Goal: Task Accomplishment & Management: Manage account settings

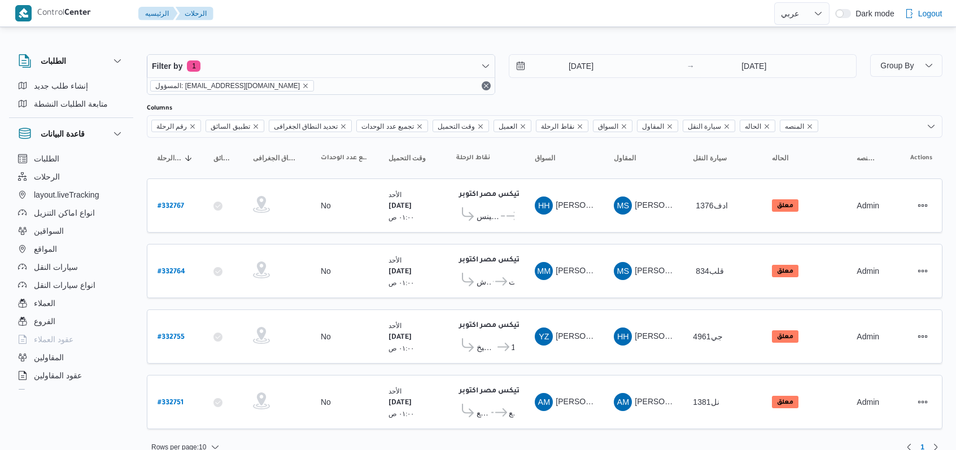
select select "ar"
click at [596, 73] on input "[DATE]" at bounding box center [573, 66] width 128 height 23
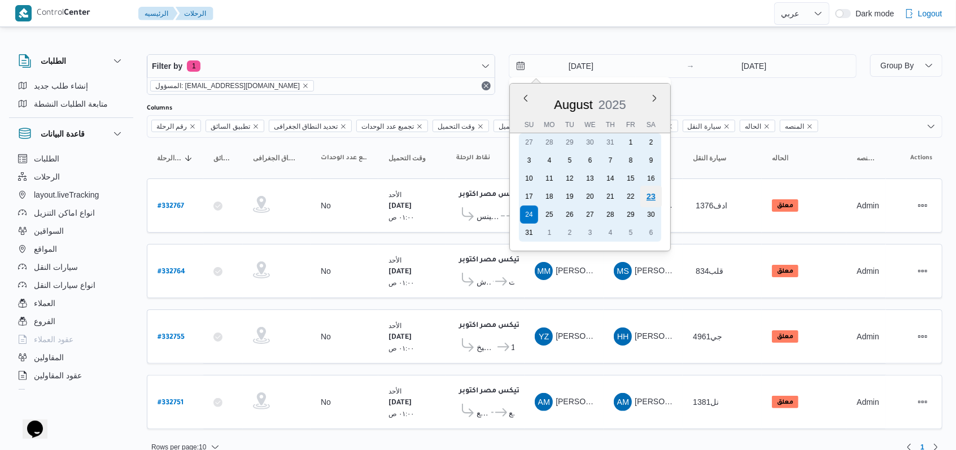
click at [643, 196] on div "23" at bounding box center [650, 196] width 21 height 21
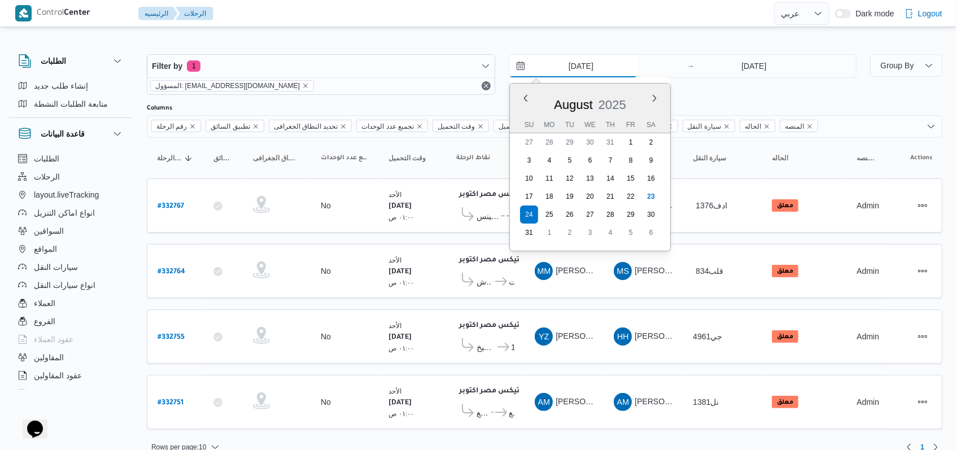
type input "[DATE]"
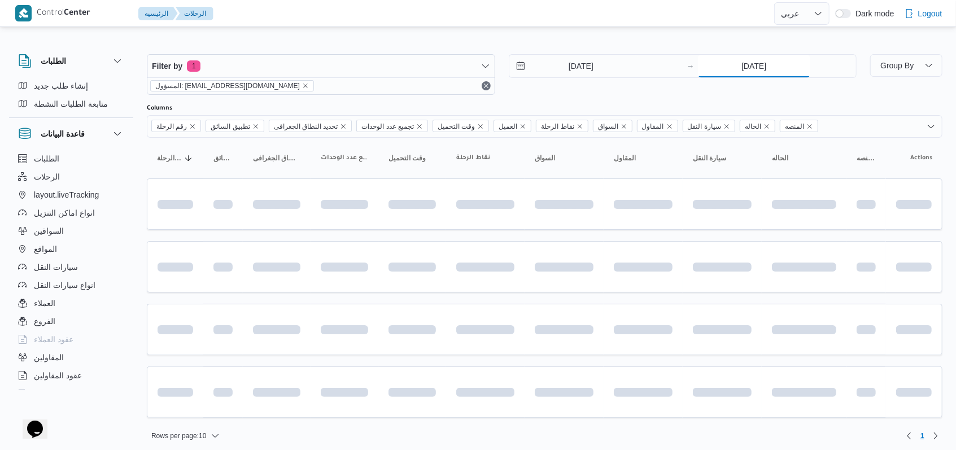
click at [746, 63] on input "[DATE]" at bounding box center [754, 66] width 112 height 23
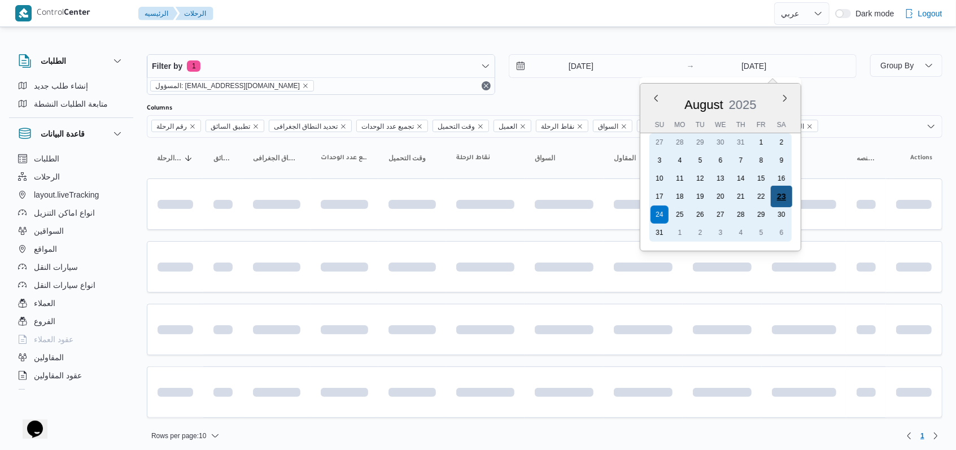
click at [777, 191] on div "23" at bounding box center [780, 196] width 21 height 21
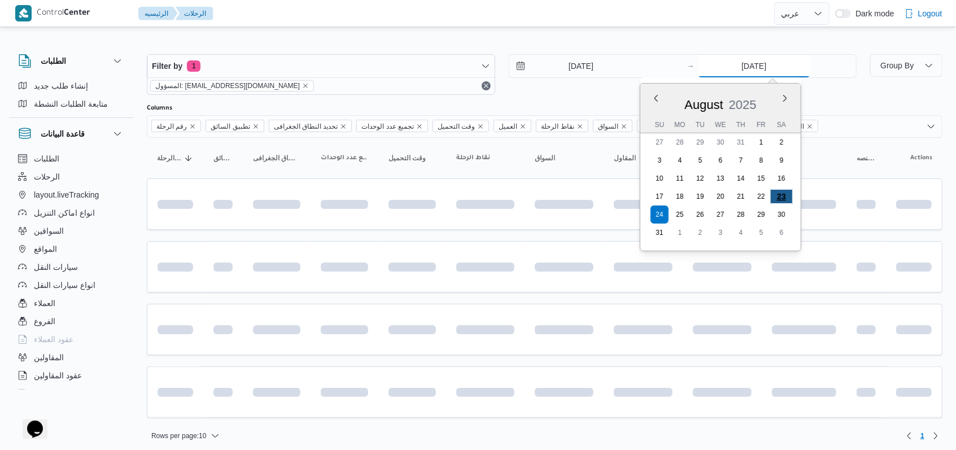
type input "[DATE]"
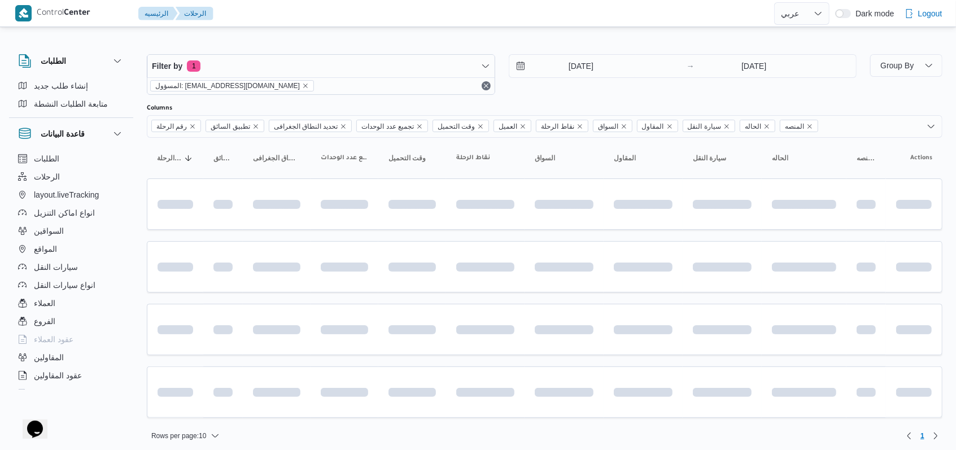
click at [584, 93] on div "[DATE] → [DATE]" at bounding box center [683, 74] width 348 height 41
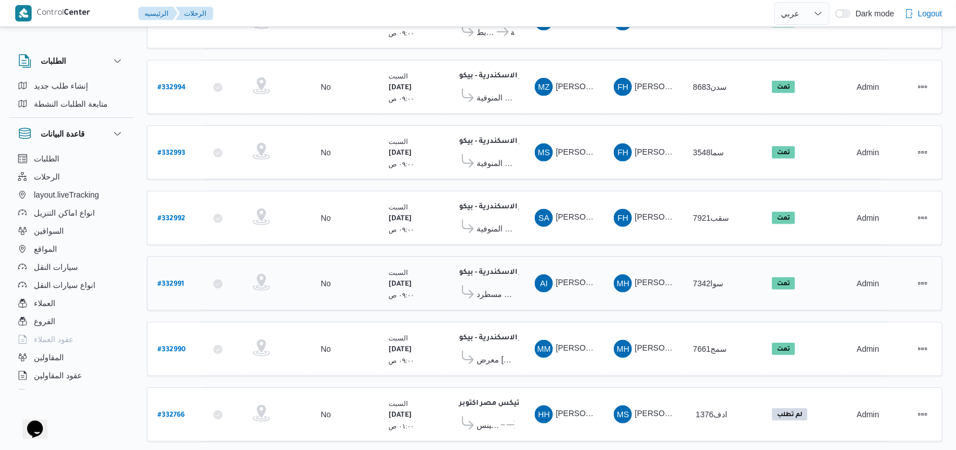
scroll to position [5, 0]
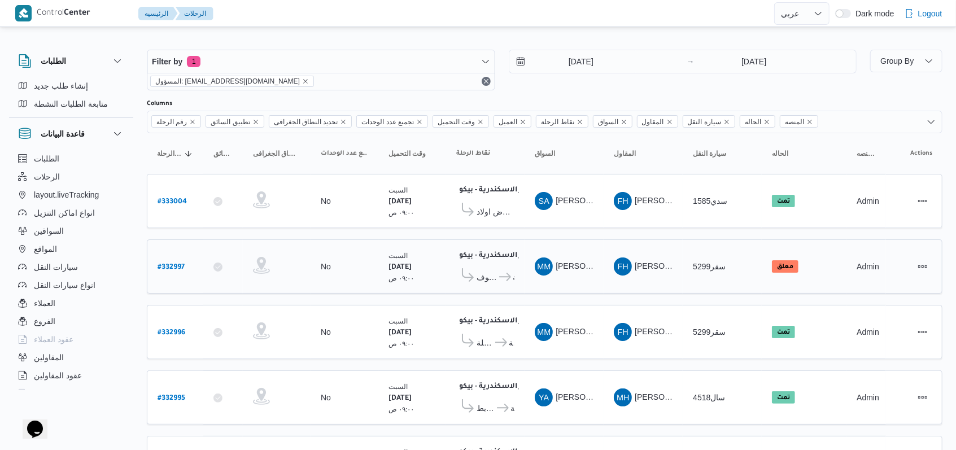
click at [167, 264] on b "# 332997" at bounding box center [170, 268] width 27 height 8
select select "ar"
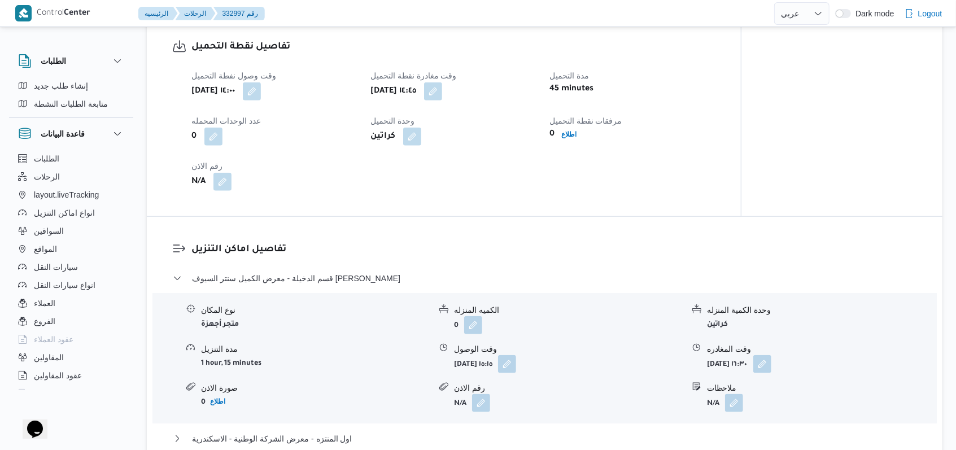
scroll to position [908, 0]
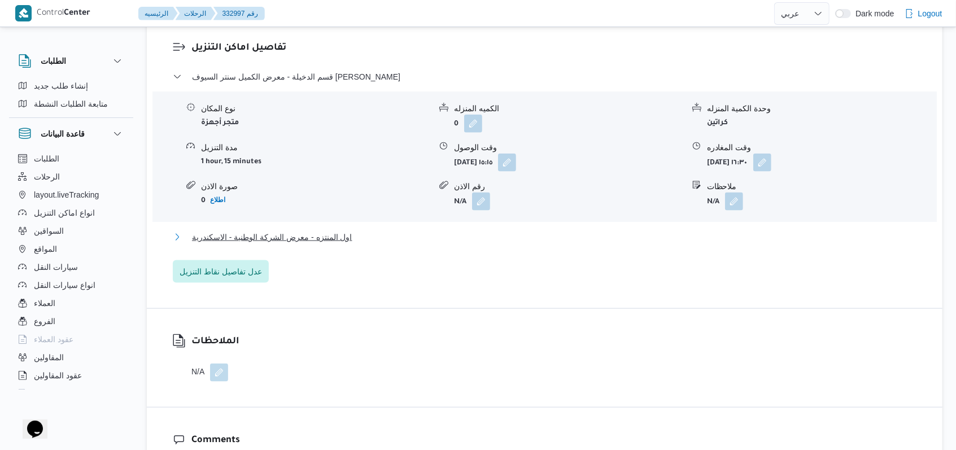
click at [330, 240] on span "اول المنتزه - معرض الشركة الوطنية - الاسكندرية" at bounding box center [272, 237] width 160 height 14
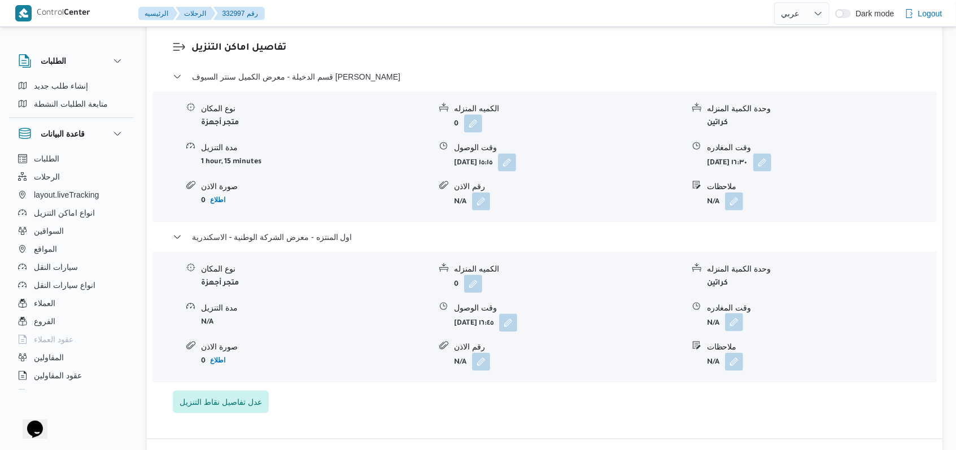
click at [737, 321] on button "button" at bounding box center [734, 322] width 18 height 18
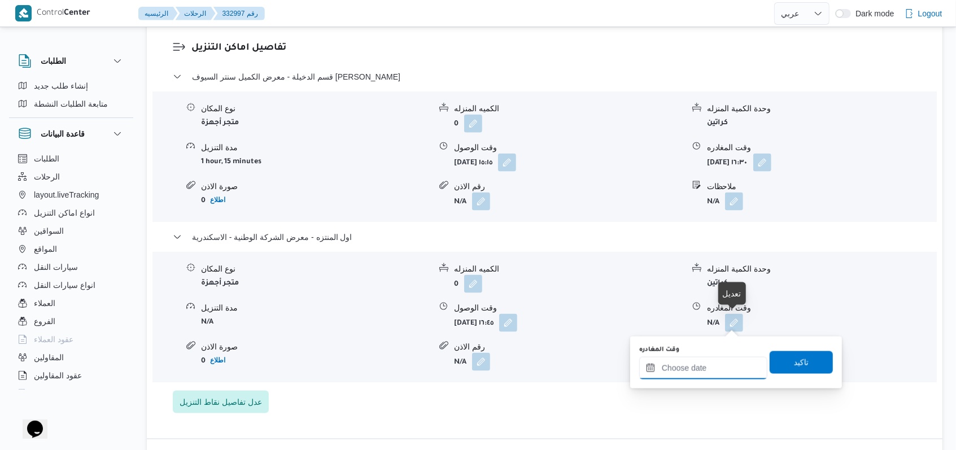
click at [703, 364] on input "وقت المغادره" at bounding box center [703, 368] width 128 height 23
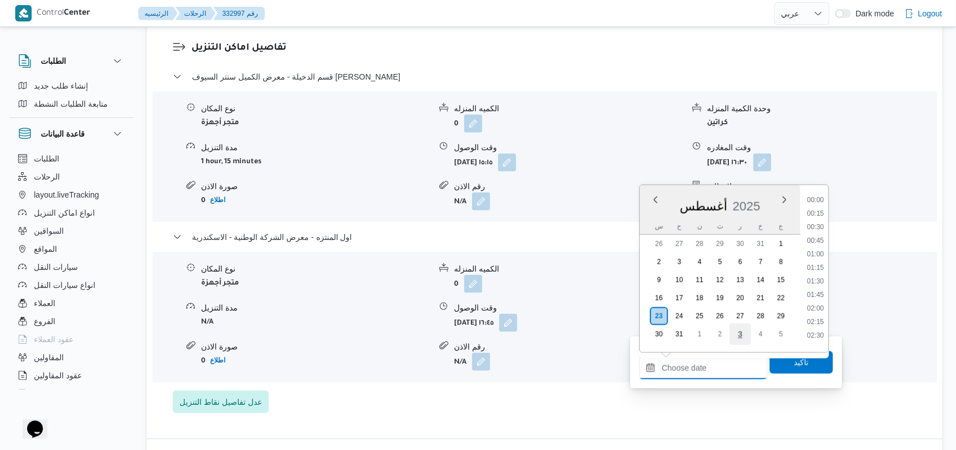
scroll to position [966, 0]
click at [818, 214] on li "18:00" at bounding box center [815, 209] width 26 height 11
type input "[DATE] ١٨:٠٠"
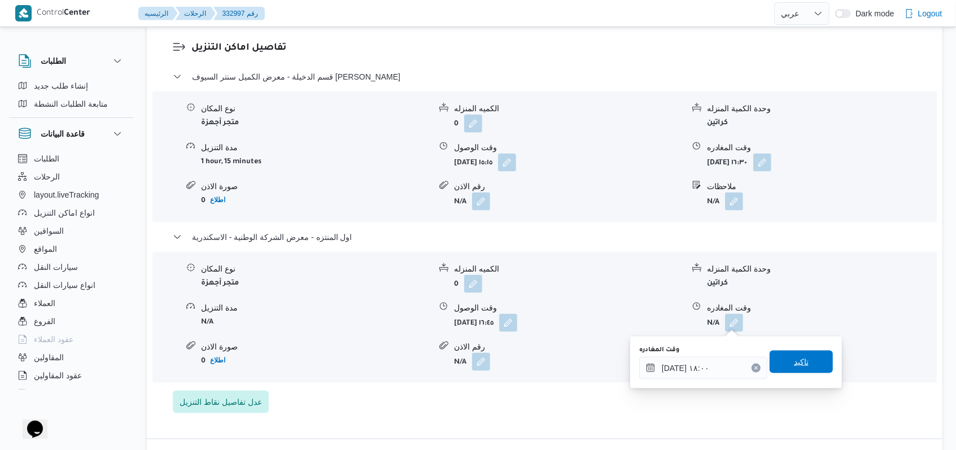
click at [794, 361] on span "تاكيد" at bounding box center [801, 362] width 15 height 14
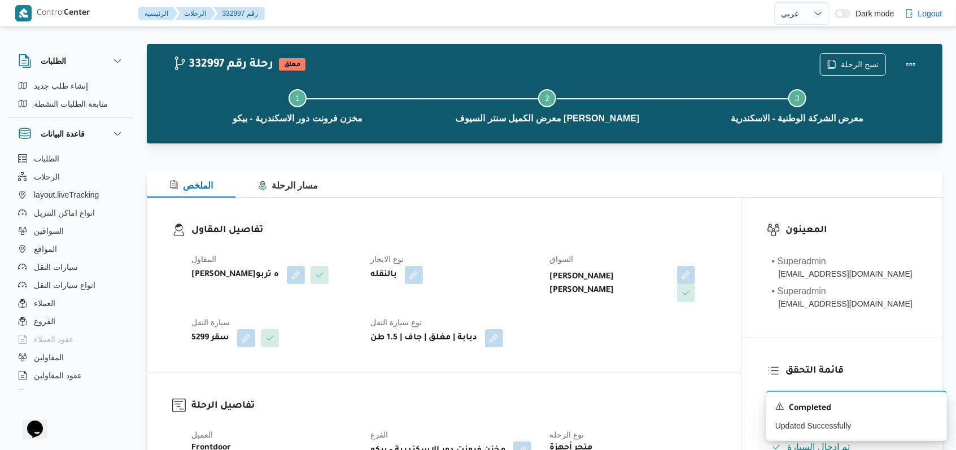
scroll to position [0, 0]
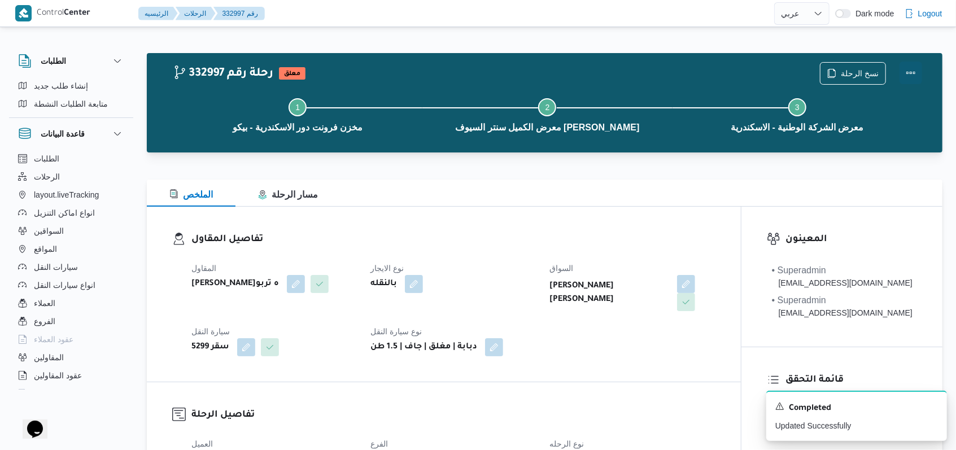
click at [912, 79] on button "Actions" at bounding box center [910, 73] width 23 height 23
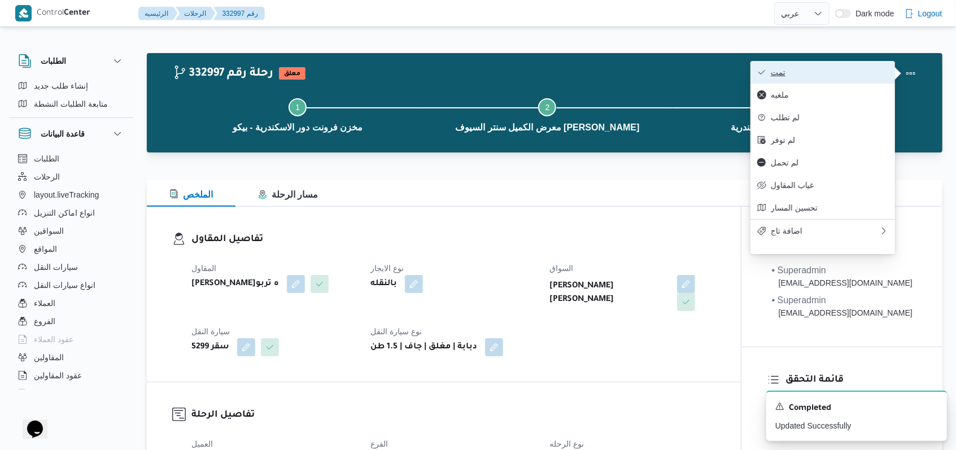
click at [872, 72] on span "تمت" at bounding box center [828, 72] width 117 height 9
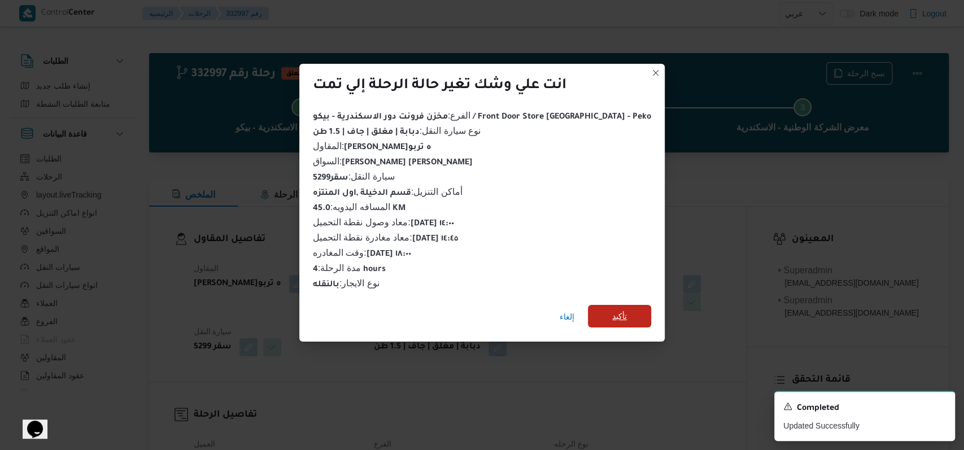
click at [612, 309] on span "تأكيد" at bounding box center [619, 316] width 15 height 14
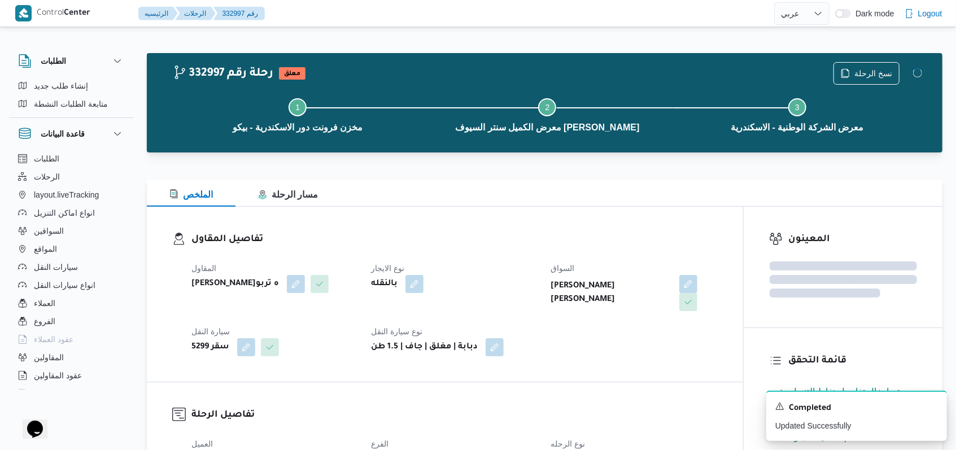
click at [485, 269] on dt "نوع الايجار" at bounding box center [454, 268] width 166 height 14
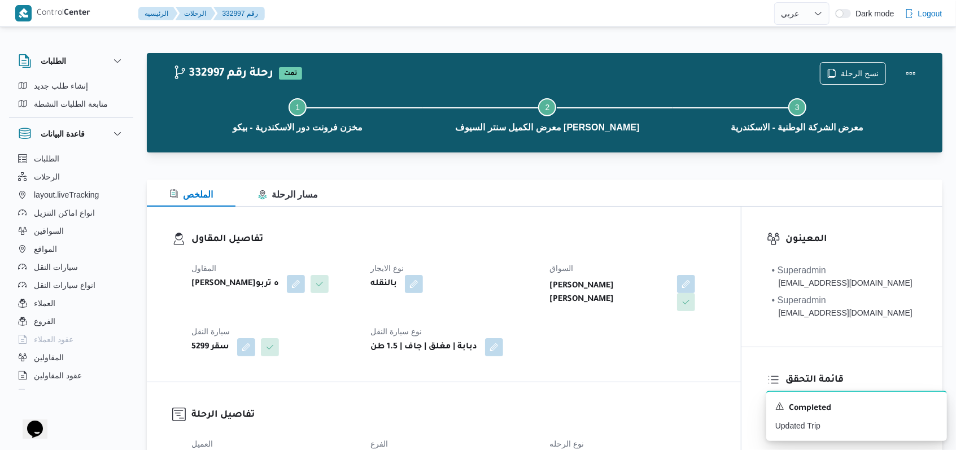
select select "ar"
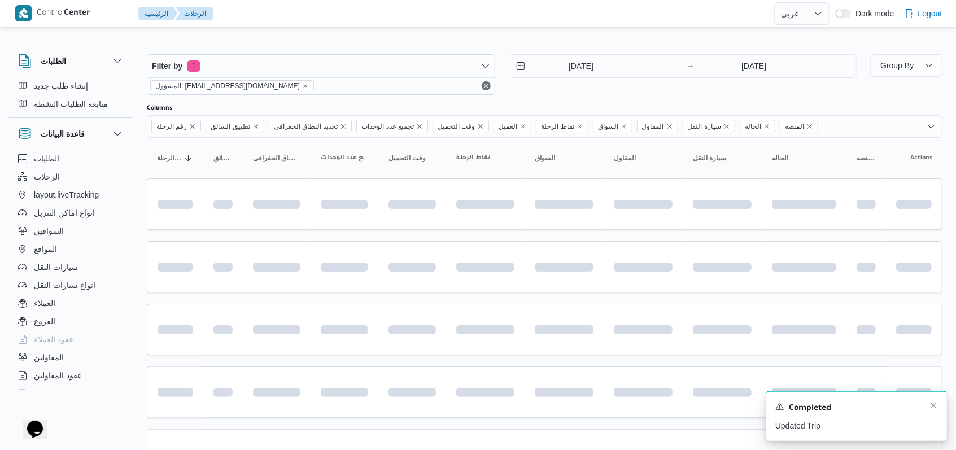
scroll to position [5, 0]
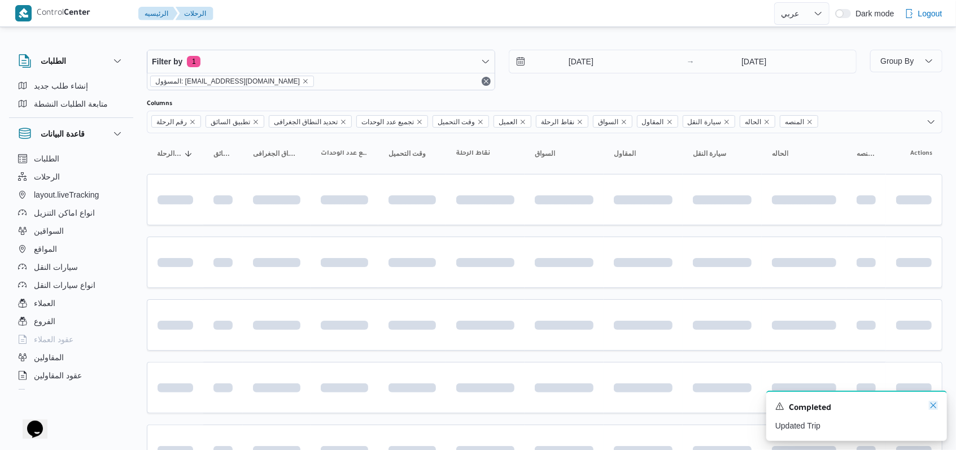
click at [936, 406] on icon "Dismiss toast" at bounding box center [933, 405] width 9 height 9
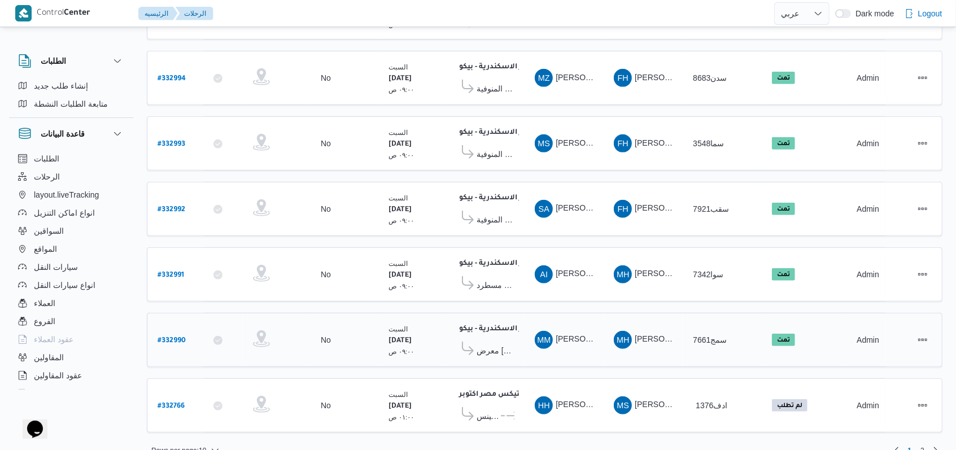
scroll to position [0, 0]
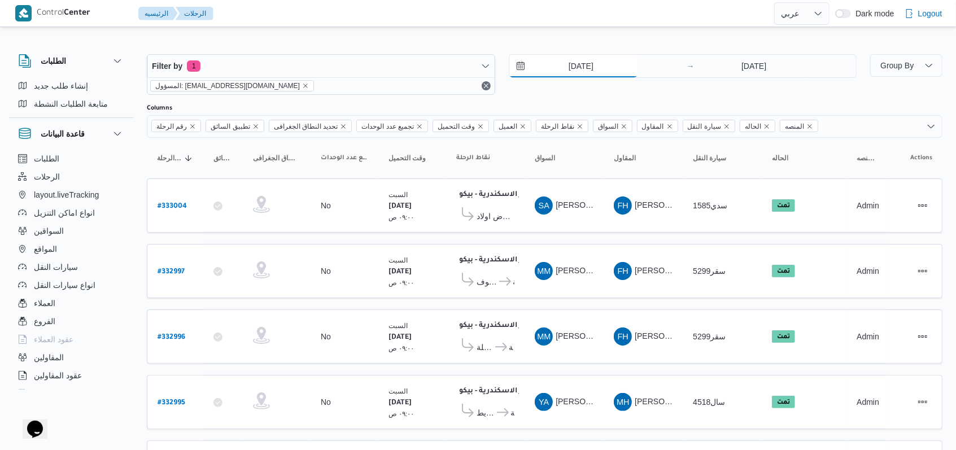
click at [569, 67] on input "[DATE]" at bounding box center [573, 66] width 128 height 23
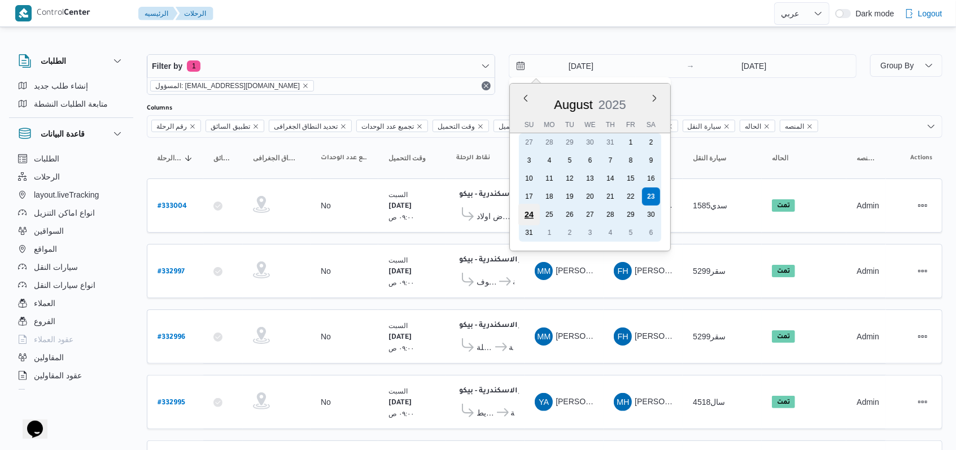
click at [532, 214] on div "24" at bounding box center [528, 214] width 21 height 21
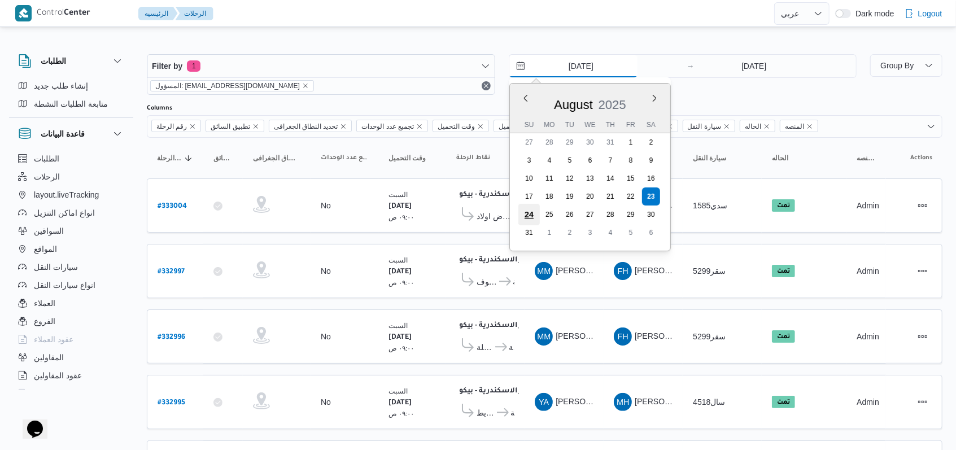
type input "[DATE]"
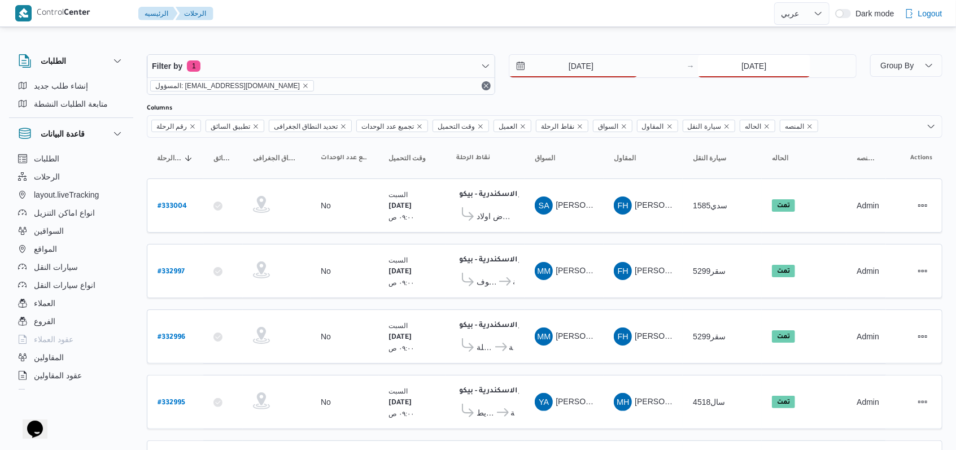
click at [736, 62] on input "[DATE]" at bounding box center [754, 66] width 112 height 23
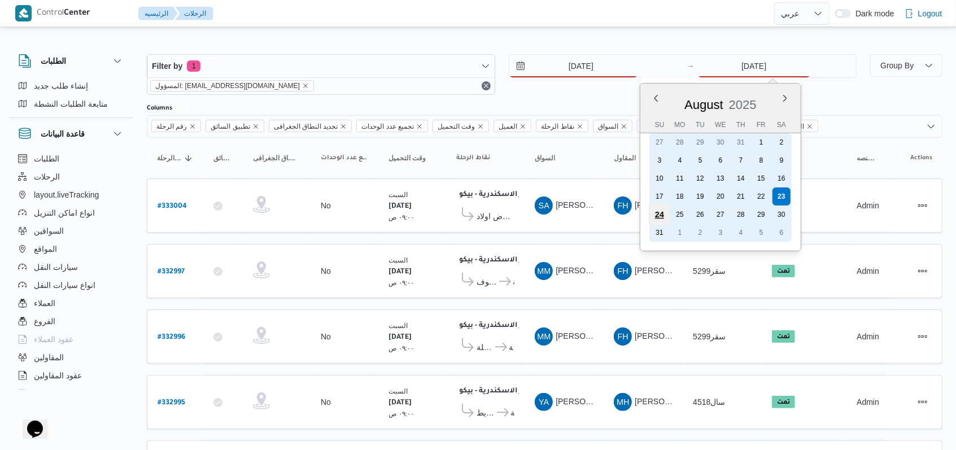
click at [659, 218] on div "24" at bounding box center [659, 214] width 21 height 21
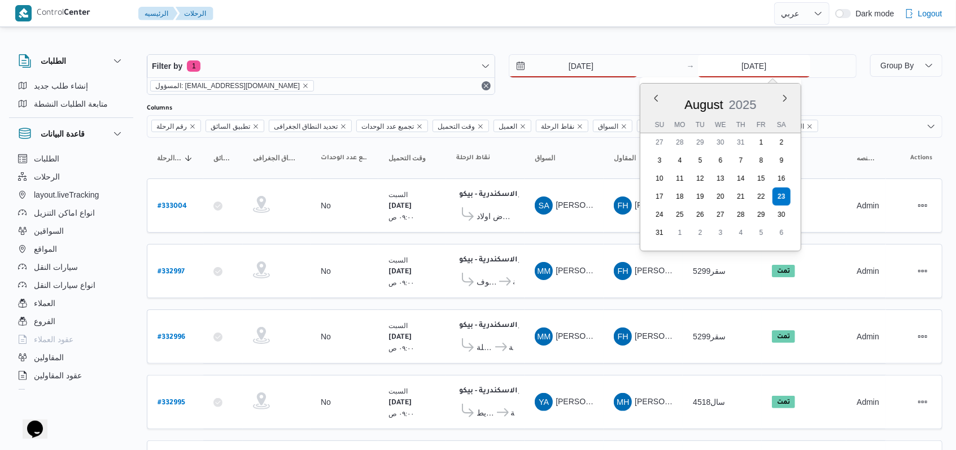
type input "[DATE]"
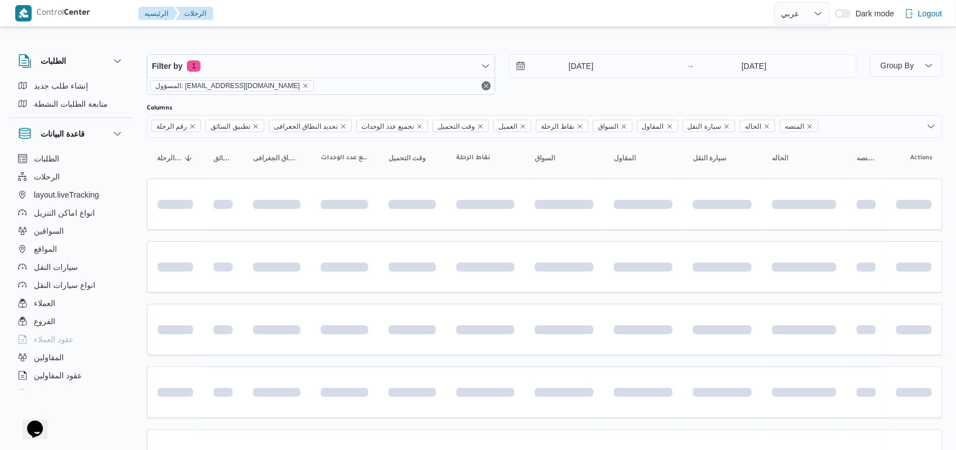
click at [614, 96] on div "Filter by 1 المسؤول: [EMAIL_ADDRESS][DOMAIN_NAME] [DATE] → [DATE]" at bounding box center [501, 74] width 723 height 54
